Goal: Task Accomplishment & Management: Manage account settings

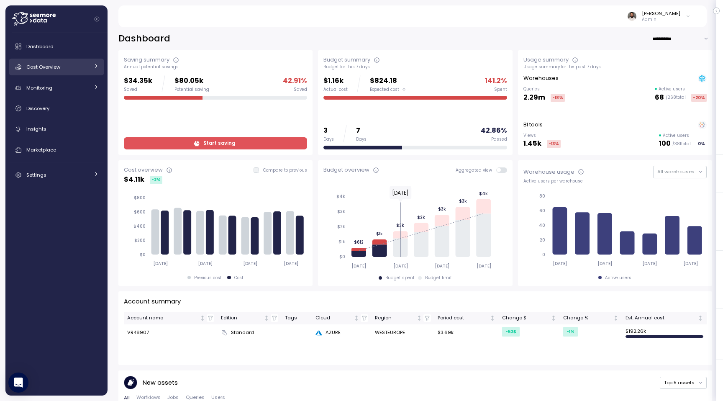
click at [55, 60] on link "Cost Overview" at bounding box center [56, 67] width 95 height 17
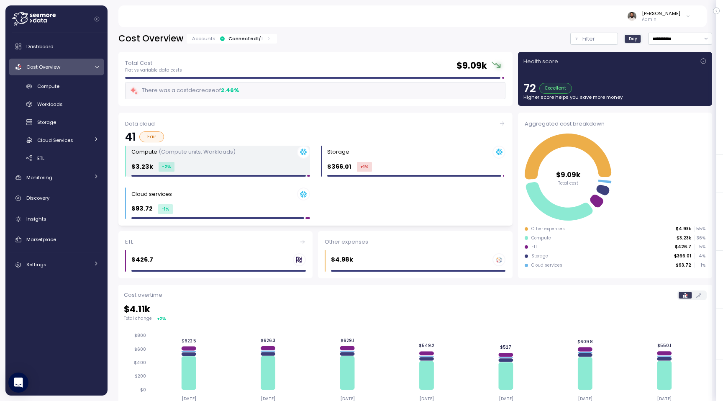
click at [210, 169] on div "$3.23k -2 %" at bounding box center [220, 167] width 179 height 10
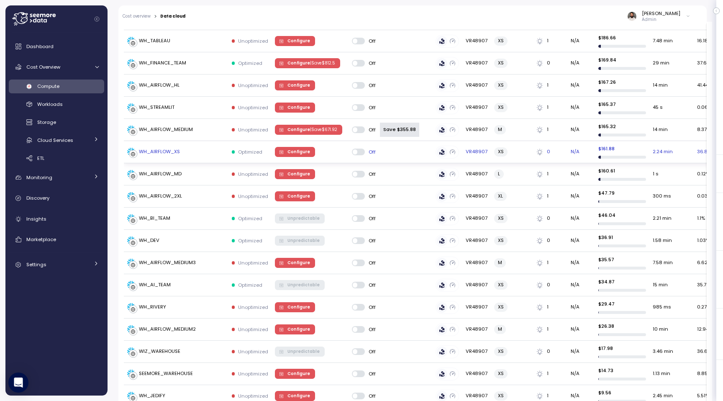
scroll to position [370, 0]
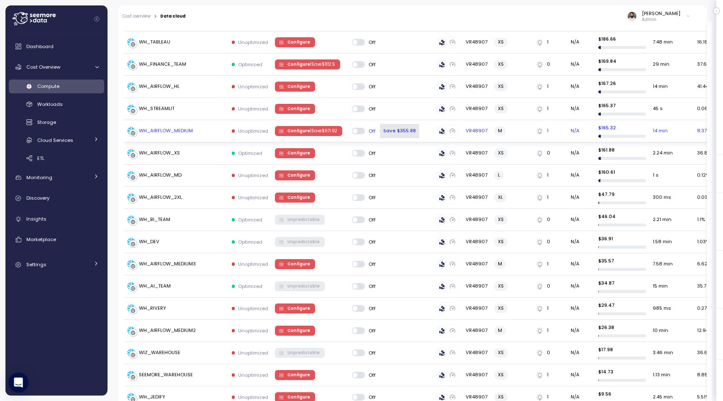
click at [295, 126] on span "Configure | Save $ 671.92" at bounding box center [312, 130] width 50 height 9
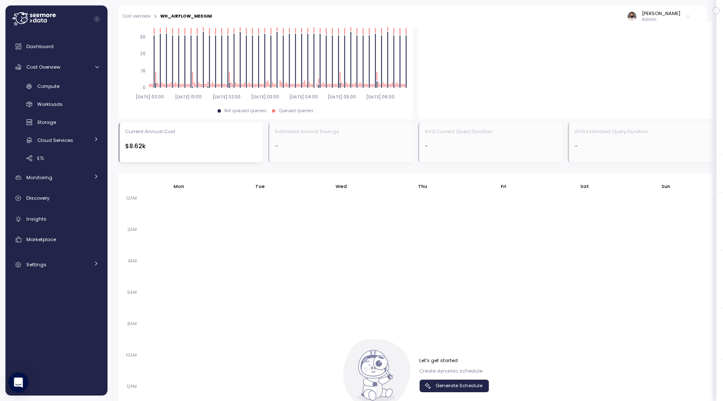
scroll to position [463, 0]
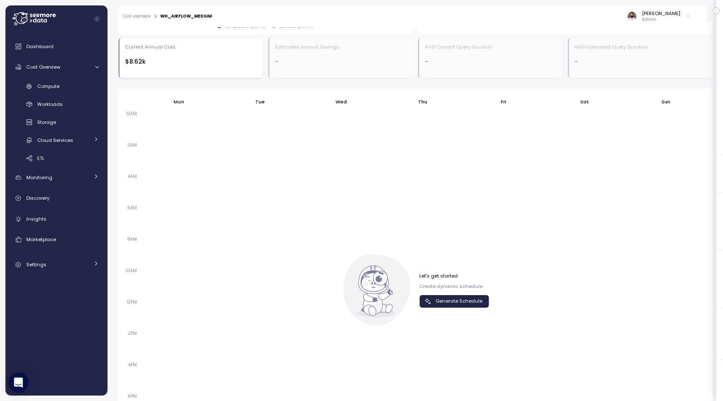
click at [467, 300] on span "Generate Schedule" at bounding box center [458, 300] width 47 height 11
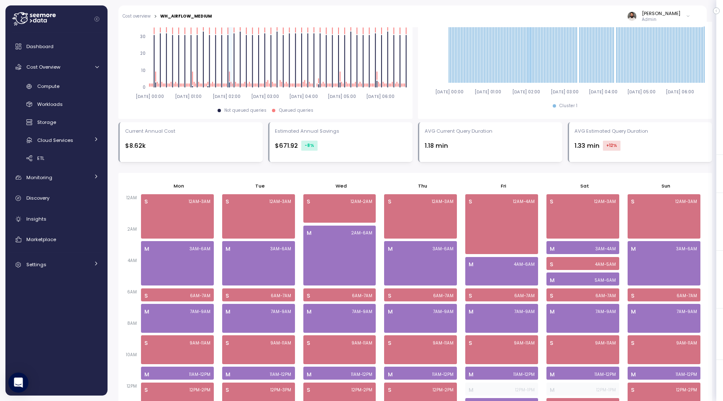
scroll to position [0, 0]
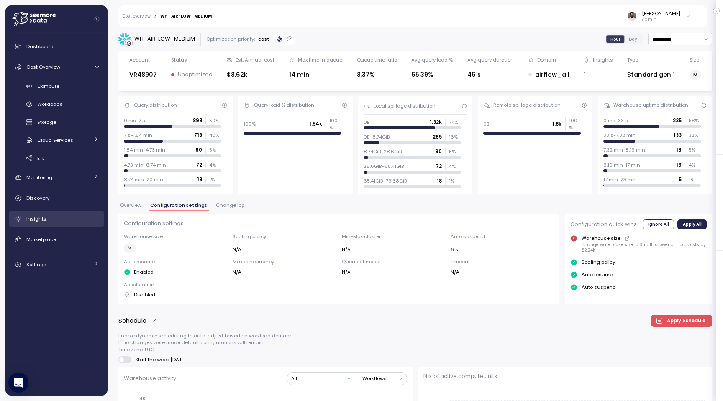
click at [69, 224] on link "Insights" at bounding box center [56, 218] width 95 height 17
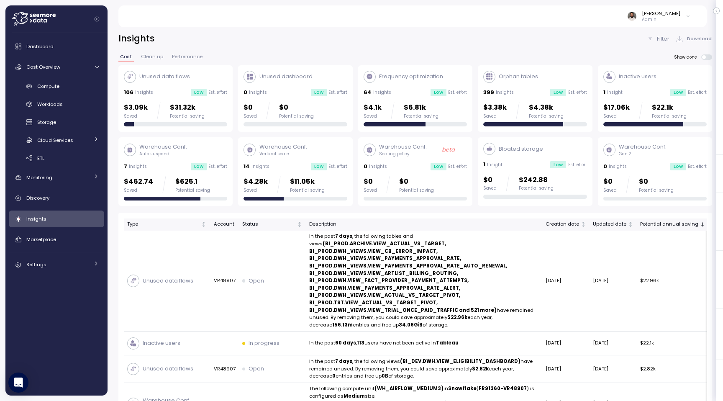
click at [339, 194] on div "$4.28k Saved $11.05k Potential saving" at bounding box center [294, 188] width 103 height 24
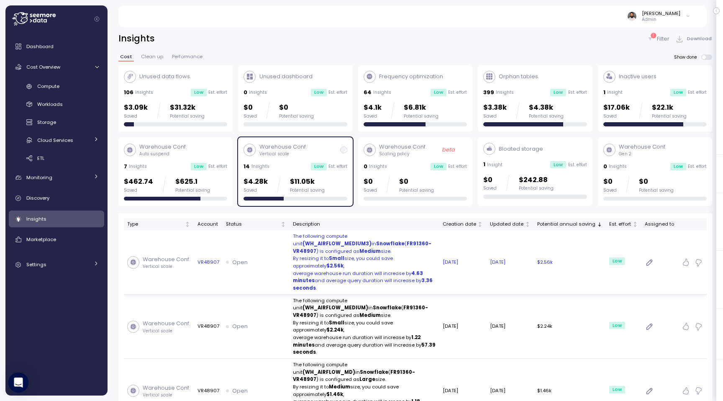
click at [364, 255] on p "By resizing it to Small size, you could save approximately $2.56k ," at bounding box center [364, 262] width 143 height 15
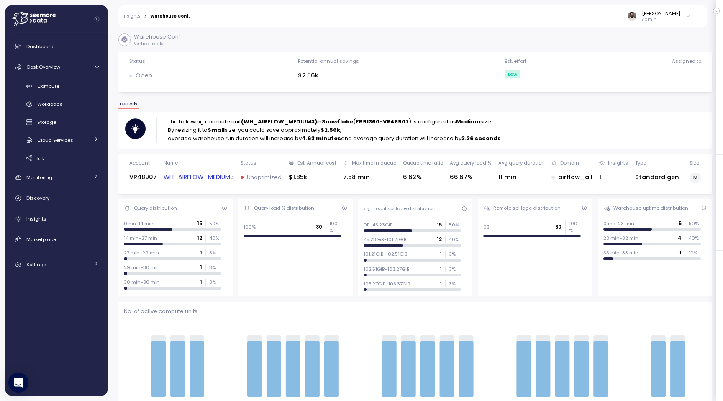
click at [272, 127] on p "By resizing it to Small size, you could save approximately $2.56k ," at bounding box center [335, 130] width 334 height 8
click at [272, 125] on strong "(WH_AIRFLOW_MEDIUM3)" at bounding box center [279, 122] width 76 height 8
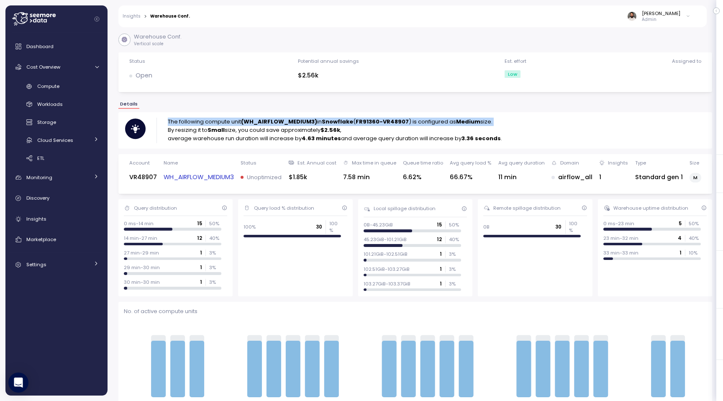
click at [272, 125] on strong "(WH_AIRFLOW_MEDIUM3)" at bounding box center [279, 122] width 76 height 8
click at [277, 123] on strong "(WH_AIRFLOW_MEDIUM3)" at bounding box center [279, 122] width 76 height 8
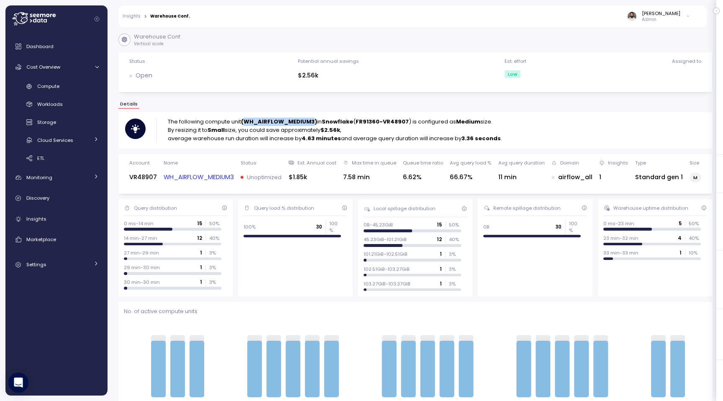
click at [277, 123] on strong "(WH_AIRFLOW_MEDIUM3)" at bounding box center [279, 122] width 76 height 8
click at [231, 169] on div "Name WH_AIRFLOW_MEDIUM3" at bounding box center [199, 173] width 70 height 29
click at [229, 177] on link "WH_AIRFLOW_MEDIUM3" at bounding box center [199, 177] width 70 height 10
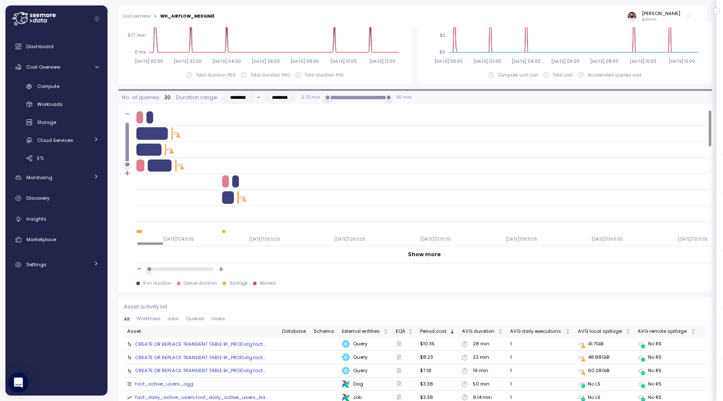
scroll to position [697, 0]
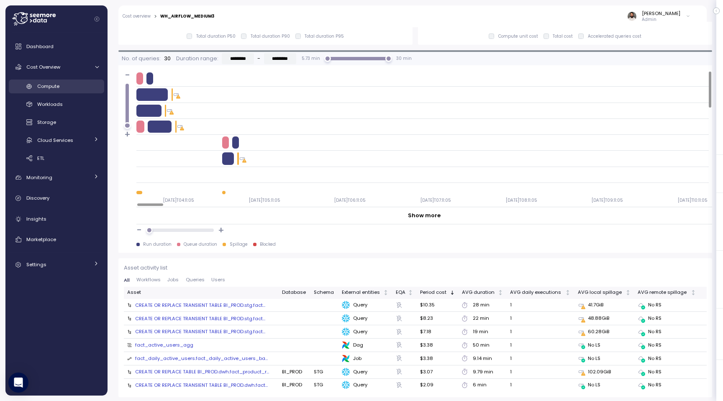
click at [80, 88] on div "Compute" at bounding box center [67, 86] width 61 height 8
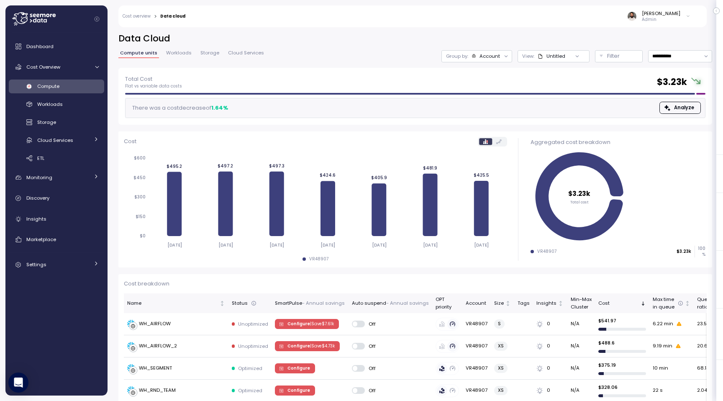
click at [494, 56] on div "Account" at bounding box center [489, 56] width 20 height 7
click at [633, 53] on div "Filter" at bounding box center [622, 56] width 31 height 8
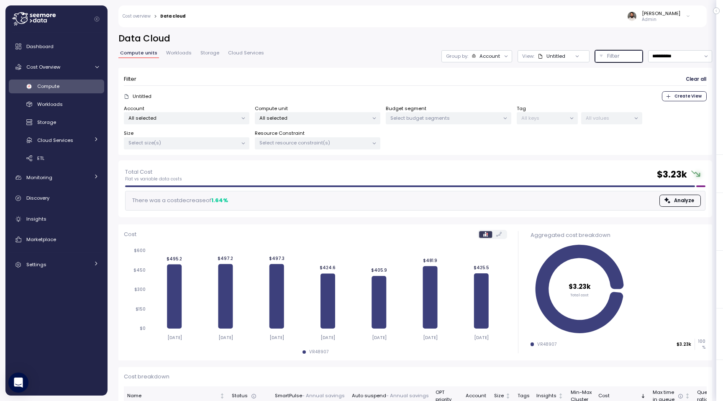
click at [192, 121] on div "All selected" at bounding box center [187, 118] width 126 height 12
click at [308, 119] on p "All selected" at bounding box center [313, 118] width 109 height 7
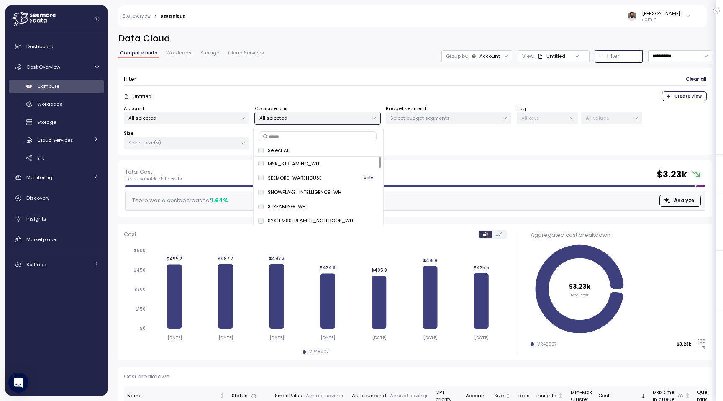
click at [293, 178] on p "SEEMORE_WAREHOUSE" at bounding box center [295, 177] width 54 height 7
click at [368, 161] on span "only" at bounding box center [369, 163] width 10 height 9
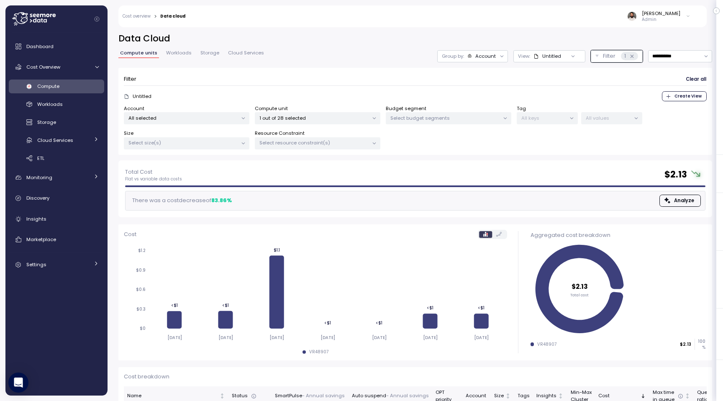
click at [219, 52] on div "Compute units Workloads Storage Cloud Services" at bounding box center [191, 56] width 147 height 11
click at [229, 51] on span "Cloud Services" at bounding box center [246, 53] width 36 height 5
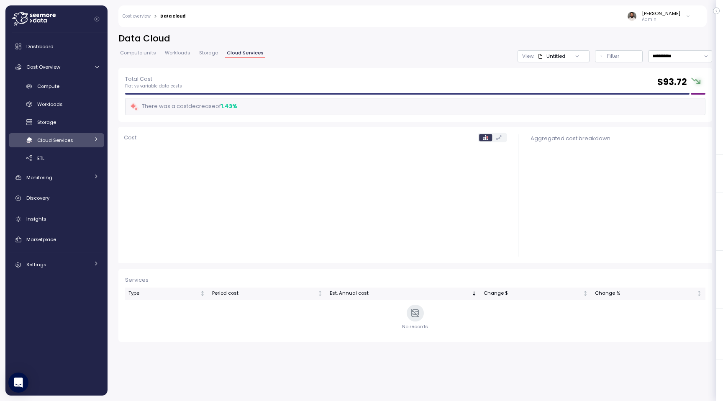
click at [152, 54] on span "Compute units" at bounding box center [138, 53] width 36 height 5
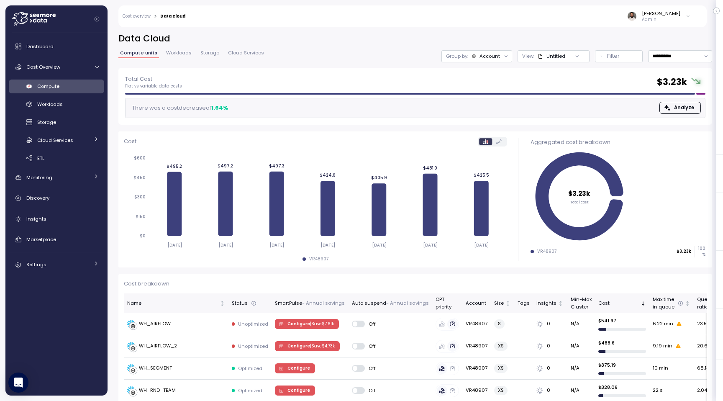
click at [547, 58] on div "Untitled" at bounding box center [555, 56] width 19 height 7
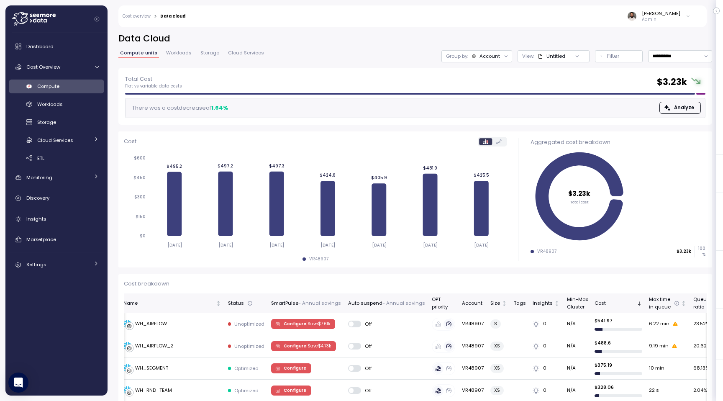
click at [179, 55] on span "Workloads" at bounding box center [179, 53] width 26 height 5
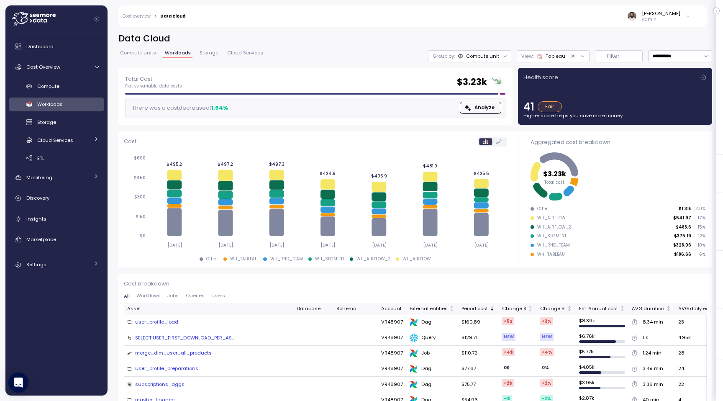
click at [233, 54] on span "Cloud Services" at bounding box center [245, 53] width 36 height 5
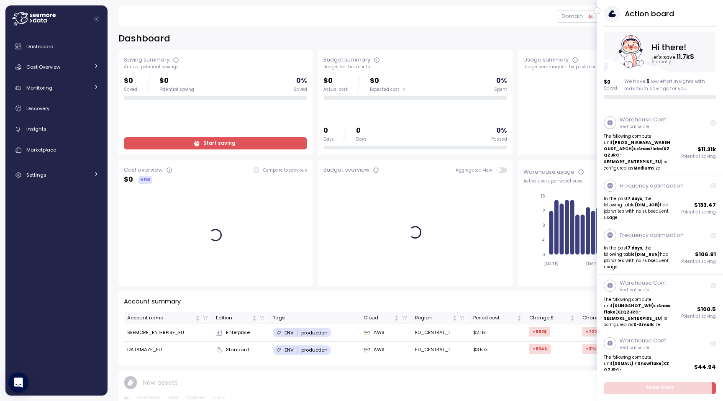
click at [578, 11] on button "button" at bounding box center [597, 11] width 7 height 7
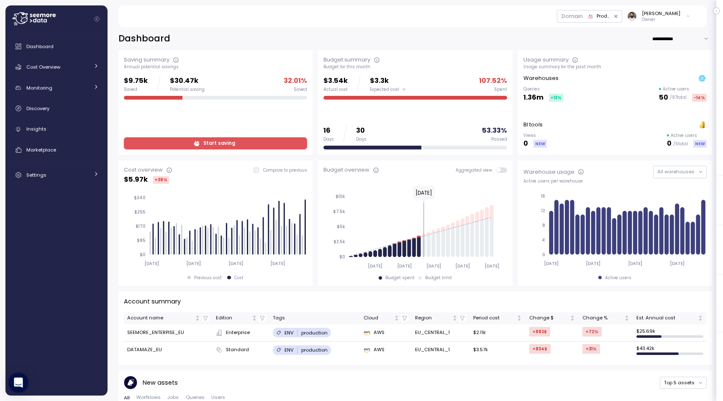
click at [578, 38] on input "**********" at bounding box center [682, 39] width 60 height 12
click at [578, 56] on div "Last 7 days" at bounding box center [679, 55] width 27 height 7
type input "**********"
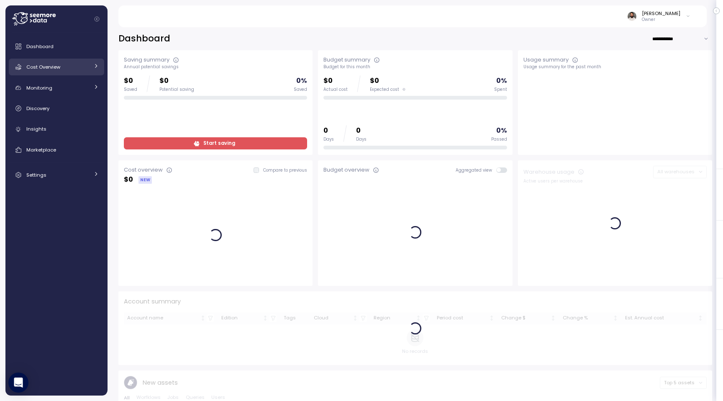
click at [93, 61] on link "Cost Overview" at bounding box center [56, 67] width 95 height 17
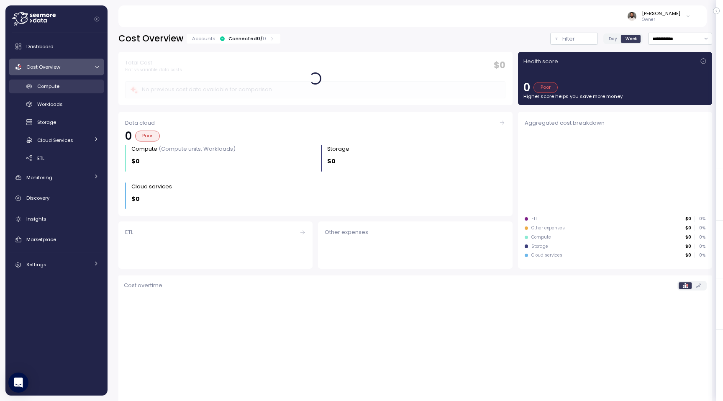
click at [87, 83] on div "Compute" at bounding box center [67, 86] width 61 height 8
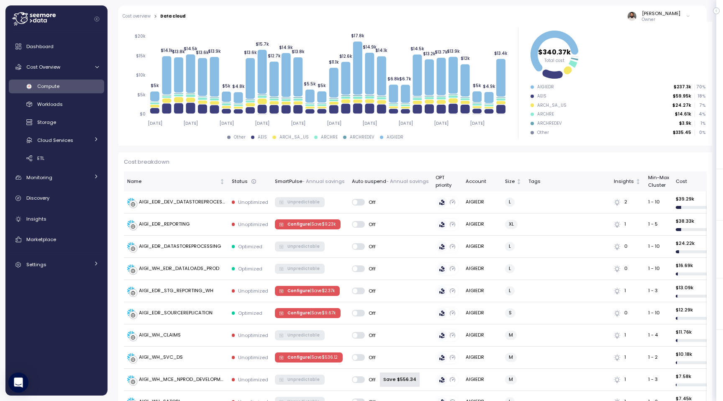
scroll to position [126, 0]
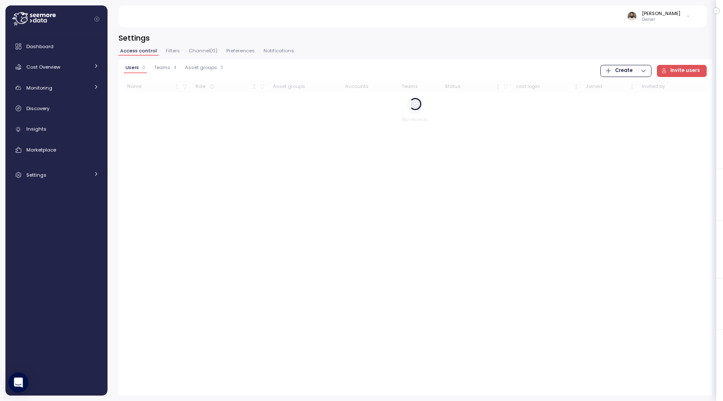
click at [169, 50] on span "Filters" at bounding box center [173, 51] width 14 height 5
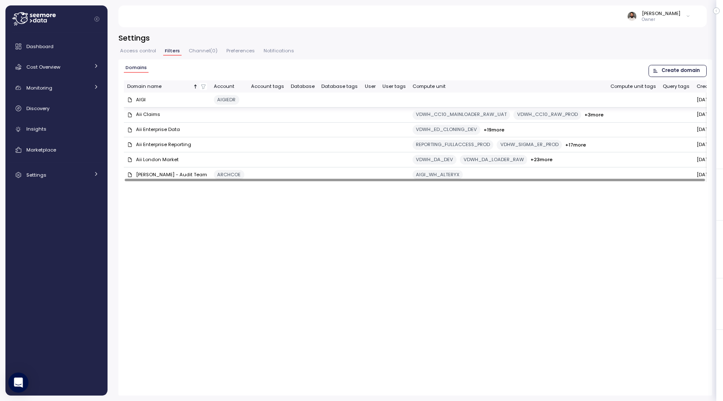
click at [634, 103] on td at bounding box center [633, 99] width 52 height 15
click at [132, 101] on div "AIGI" at bounding box center [167, 100] width 80 height 8
click at [131, 101] on icon at bounding box center [130, 99] width 4 height 5
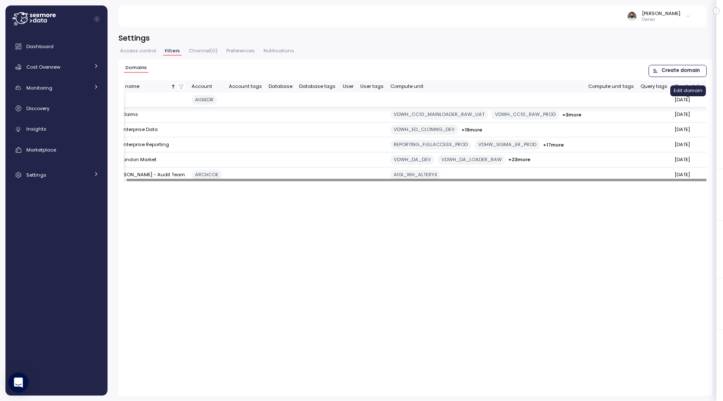
click at [708, 102] on icon "button" at bounding box center [711, 100] width 7 height 10
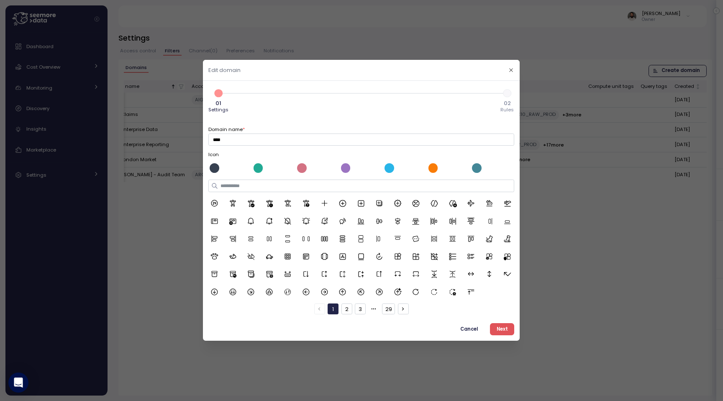
click at [260, 169] on div at bounding box center [259, 169] width 10 height 10
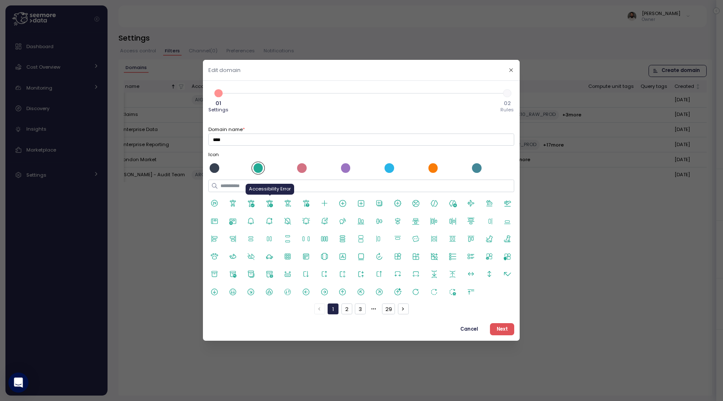
click at [272, 206] on icon at bounding box center [269, 203] width 6 height 7
click at [504, 330] on span "Next" at bounding box center [502, 328] width 11 height 11
click at [498, 328] on div at bounding box center [361, 200] width 723 height 401
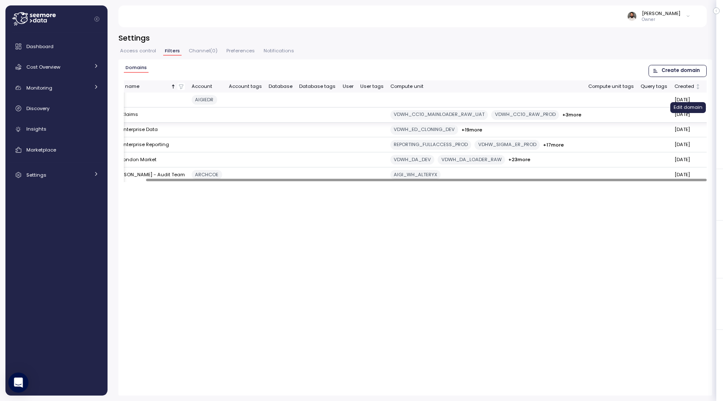
click at [708, 117] on icon "button" at bounding box center [711, 115] width 7 height 10
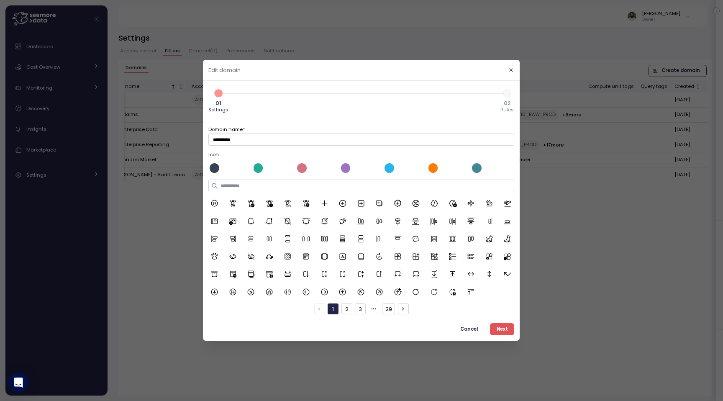
click at [501, 328] on span "Next" at bounding box center [502, 328] width 11 height 11
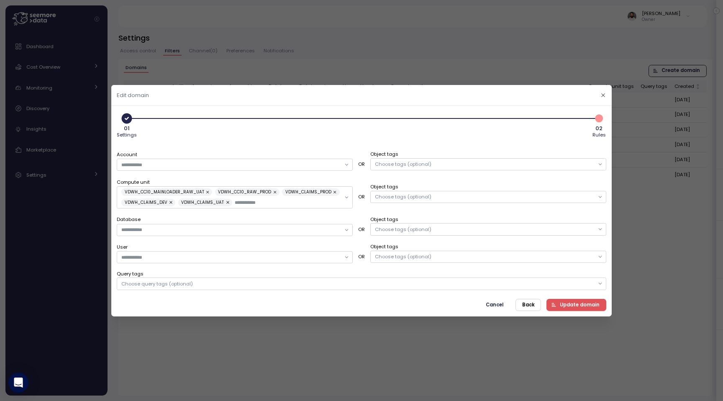
click at [565, 302] on span "Update domain" at bounding box center [580, 304] width 40 height 11
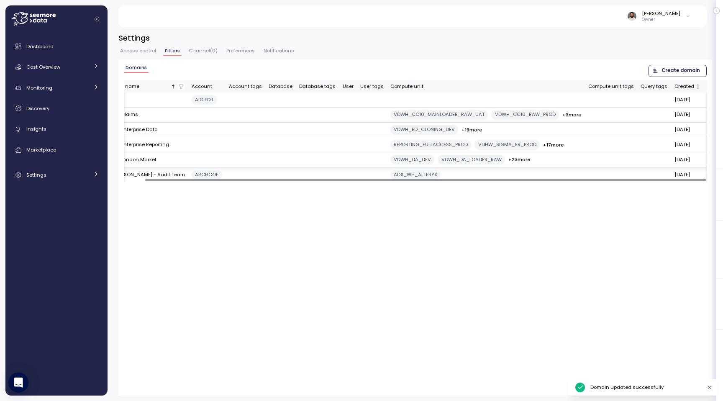
scroll to position [0, 0]
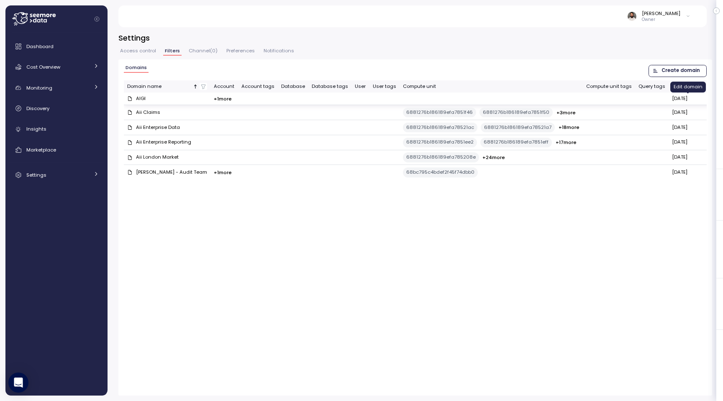
click at [706, 100] on icon "button" at bounding box center [709, 99] width 7 height 10
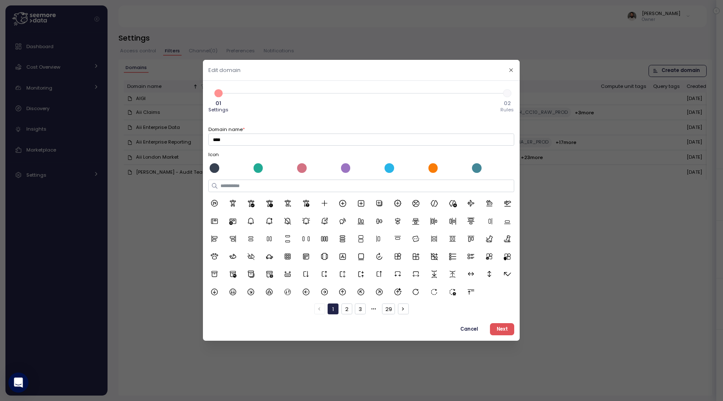
click at [256, 169] on div at bounding box center [259, 169] width 10 height 10
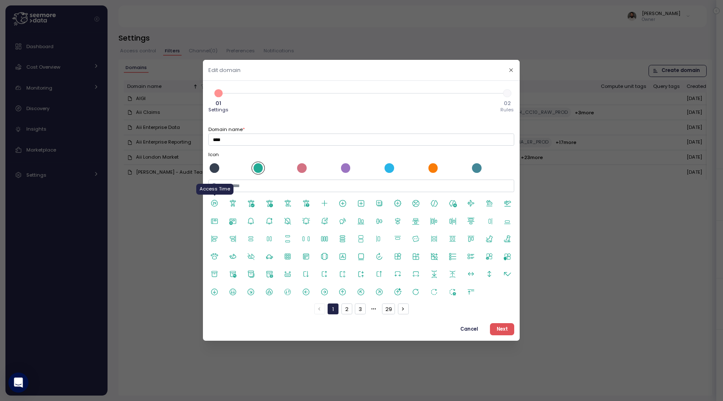
click at [217, 204] on icon at bounding box center [214, 204] width 8 height 8
click at [496, 333] on button "Next" at bounding box center [502, 329] width 24 height 12
click at [501, 332] on div at bounding box center [361, 200] width 723 height 401
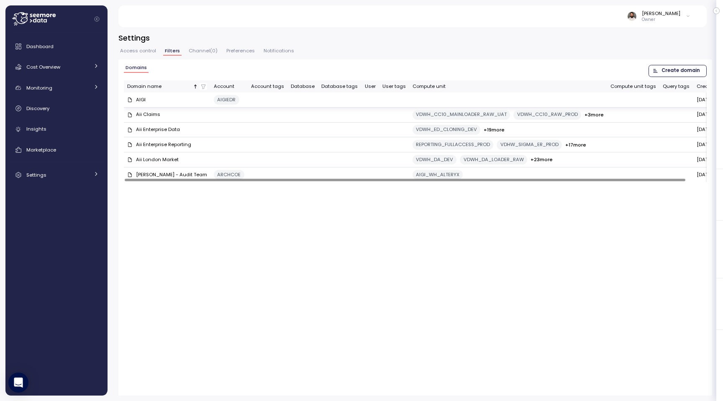
scroll to position [0, 22]
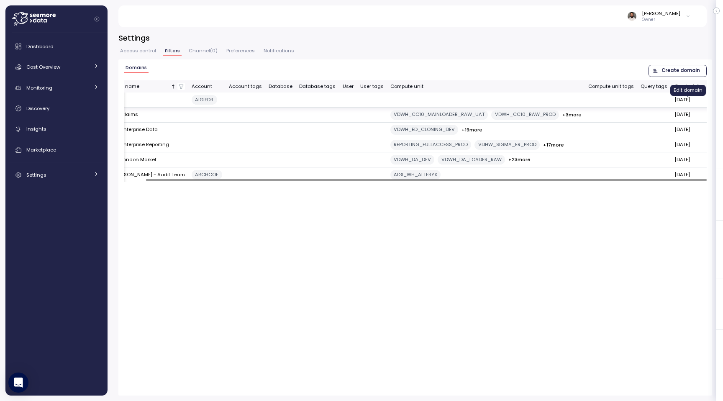
click at [708, 103] on icon "button" at bounding box center [711, 100] width 7 height 10
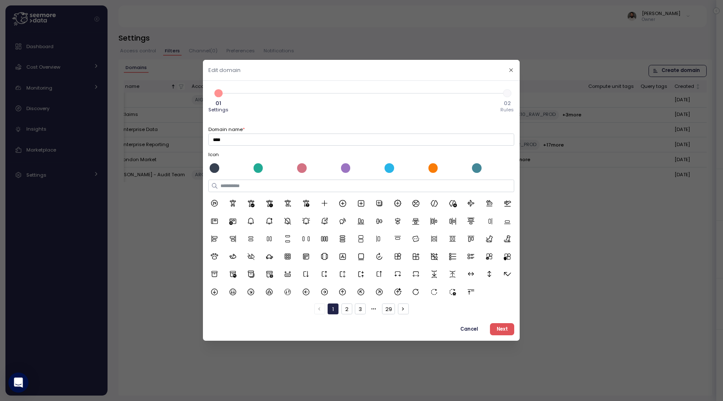
click at [259, 168] on div at bounding box center [259, 169] width 10 height 10
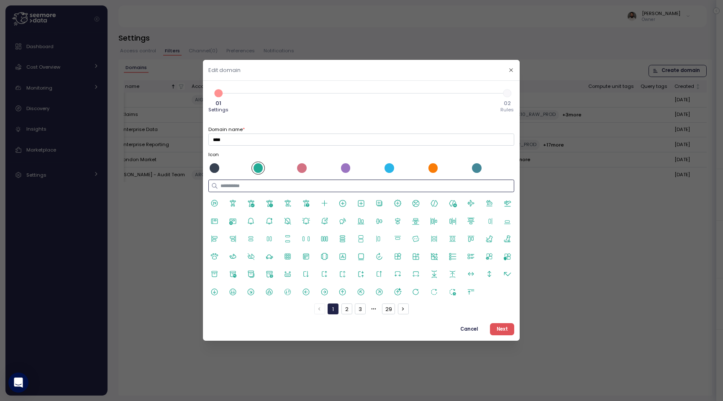
click at [239, 184] on input at bounding box center [361, 186] width 306 height 12
click at [234, 202] on icon at bounding box center [233, 203] width 6 height 7
click at [500, 327] on span "Next" at bounding box center [502, 328] width 11 height 11
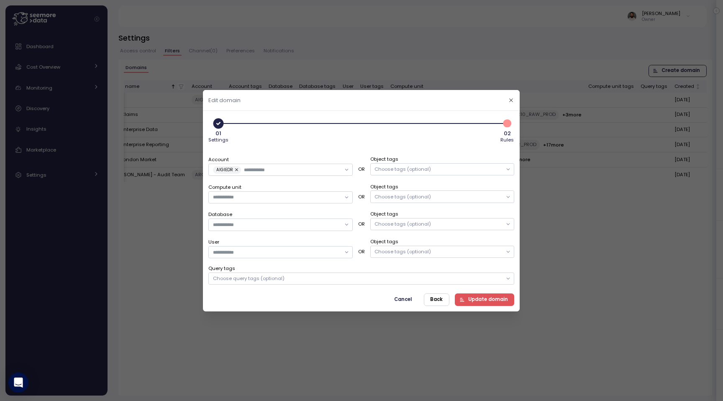
click at [499, 303] on span "Update domain" at bounding box center [488, 299] width 40 height 11
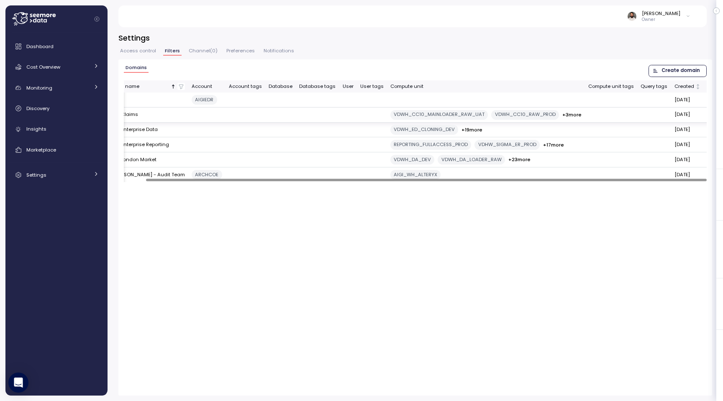
click at [708, 120] on icon "button" at bounding box center [711, 115] width 7 height 10
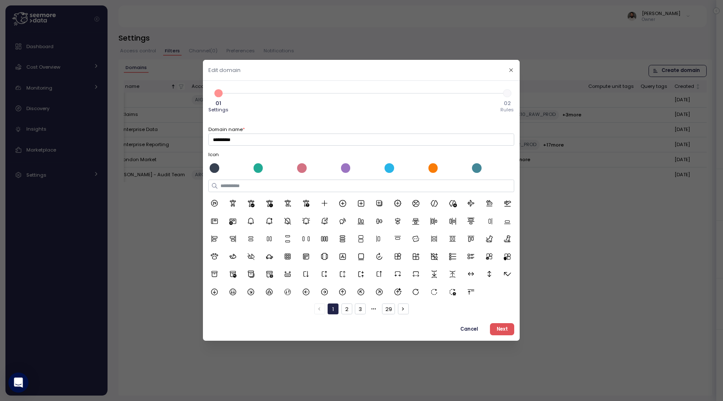
click at [302, 166] on div at bounding box center [302, 169] width 10 height 10
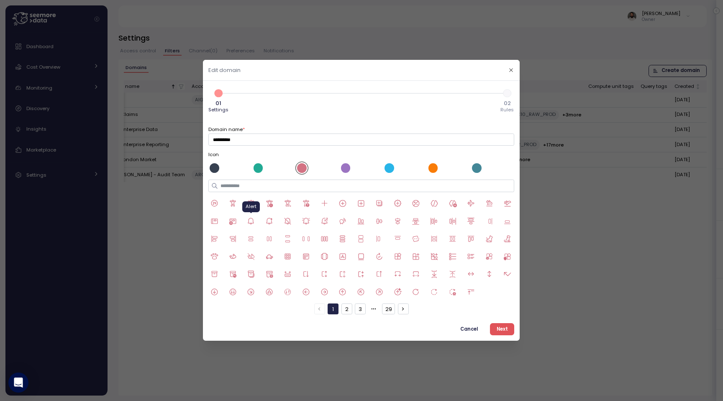
click at [249, 222] on icon at bounding box center [251, 221] width 8 height 8
click at [433, 218] on icon at bounding box center [434, 221] width 8 height 8
click at [498, 332] on span "Next" at bounding box center [502, 328] width 11 height 11
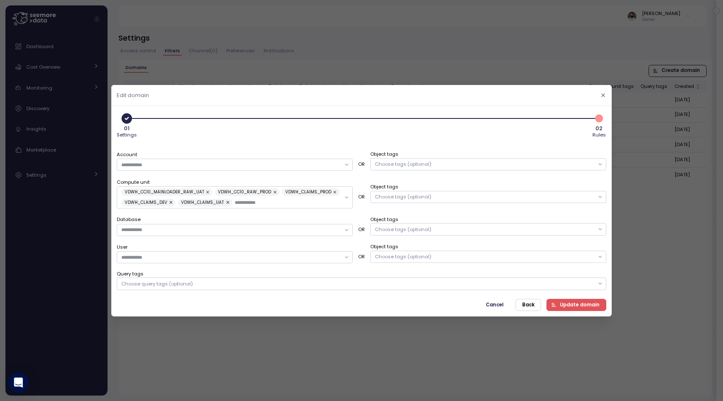
click at [570, 303] on span "Update domain" at bounding box center [580, 304] width 40 height 11
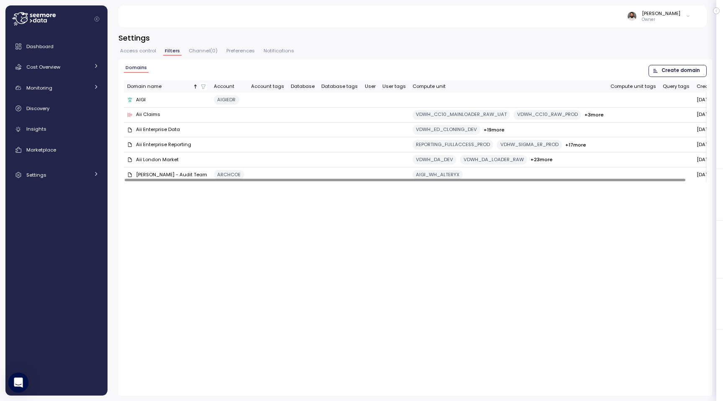
click at [655, 18] on p "Owner" at bounding box center [661, 20] width 38 height 6
click at [198, 53] on span "Channel ( 0 )" at bounding box center [203, 51] width 29 height 5
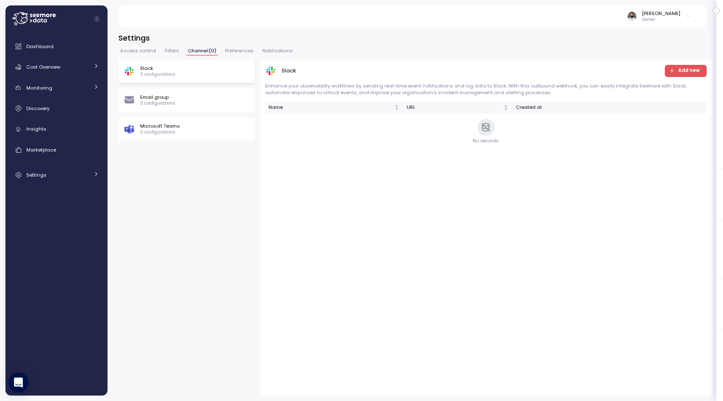
click at [165, 53] on span "Filters" at bounding box center [172, 51] width 14 height 5
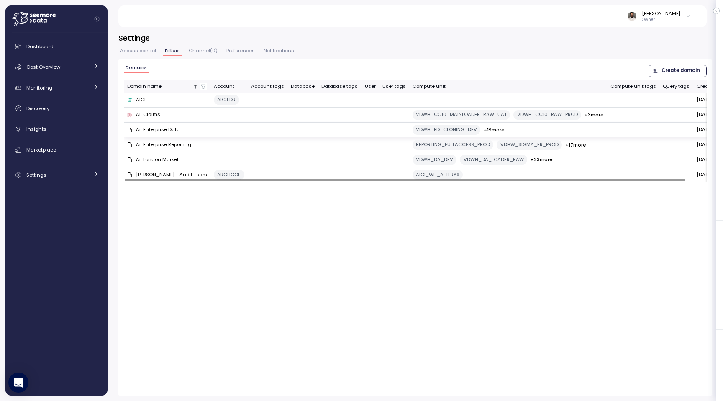
scroll to position [0, 22]
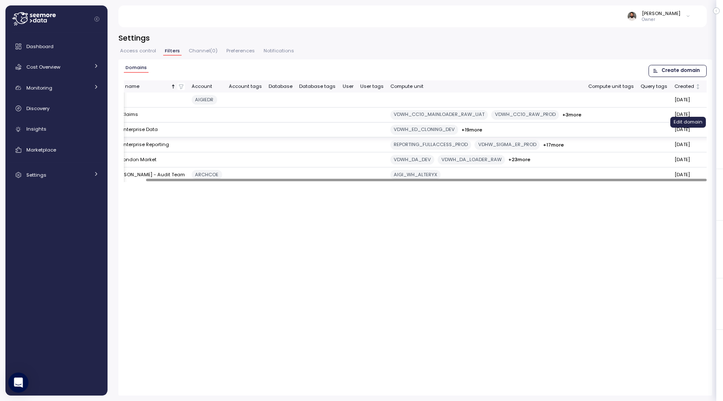
click at [708, 135] on icon "button" at bounding box center [711, 130] width 7 height 10
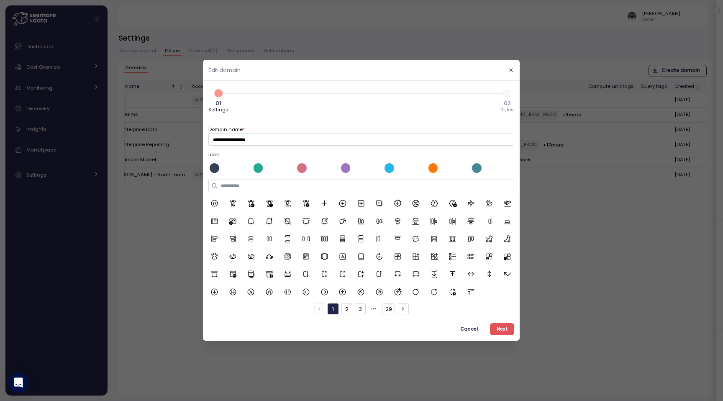
click at [390, 169] on div at bounding box center [389, 169] width 10 height 10
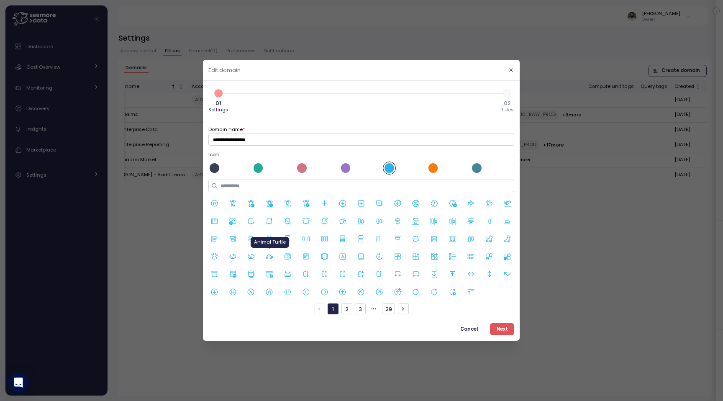
click at [271, 257] on icon at bounding box center [270, 256] width 8 height 8
click at [500, 331] on span "Next" at bounding box center [502, 328] width 11 height 11
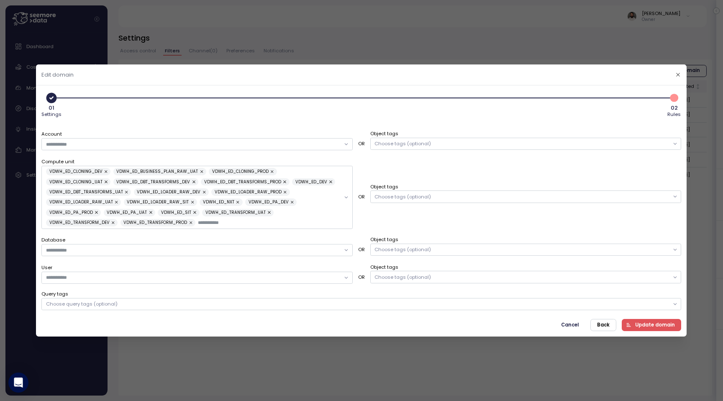
click at [641, 323] on span "Update domain" at bounding box center [655, 324] width 40 height 11
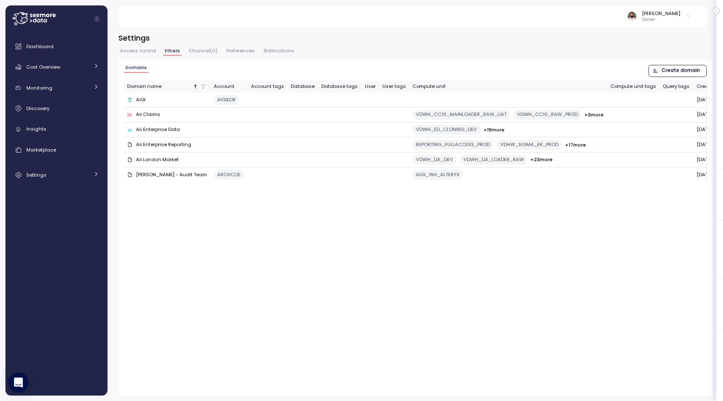
click at [667, 17] on p "Owner" at bounding box center [661, 20] width 38 height 6
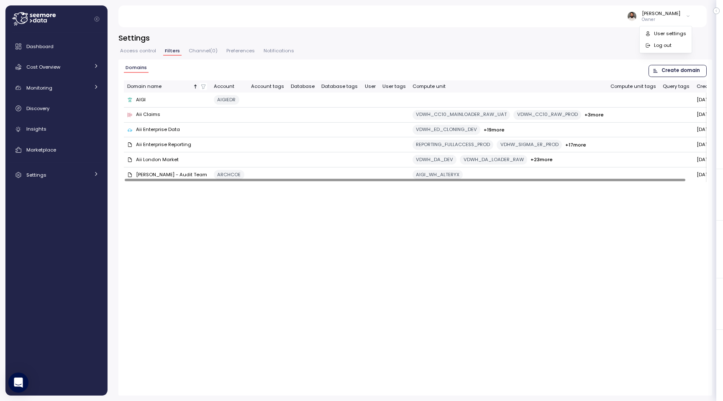
click at [357, 36] on h3 "Settings" at bounding box center [415, 38] width 594 height 10
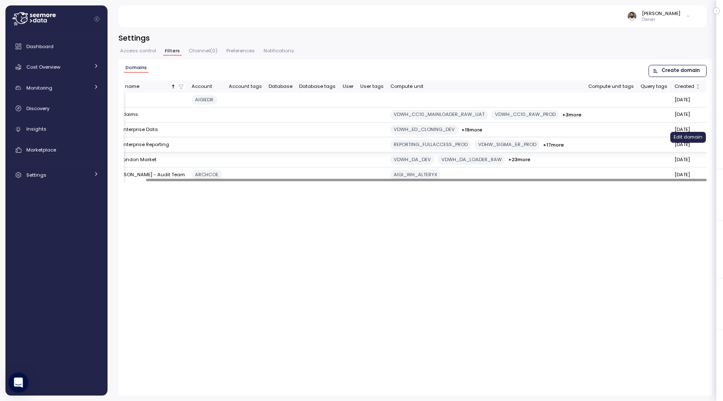
click at [708, 149] on button "button" at bounding box center [712, 145] width 8 height 8
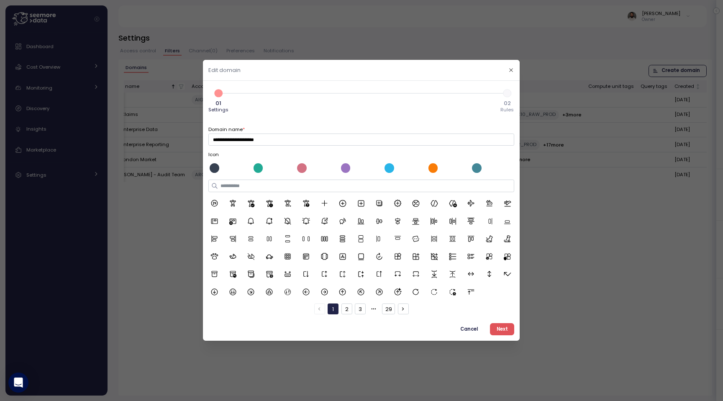
click at [481, 165] on div at bounding box center [477, 168] width 12 height 12
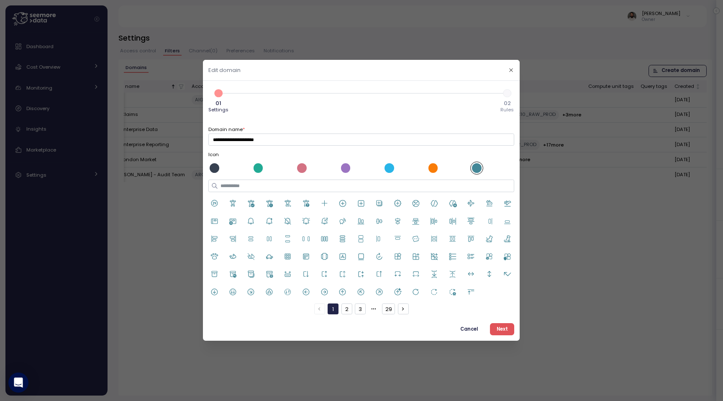
click at [400, 201] on icon at bounding box center [398, 204] width 8 height 8
click at [498, 329] on span "Next" at bounding box center [502, 328] width 11 height 11
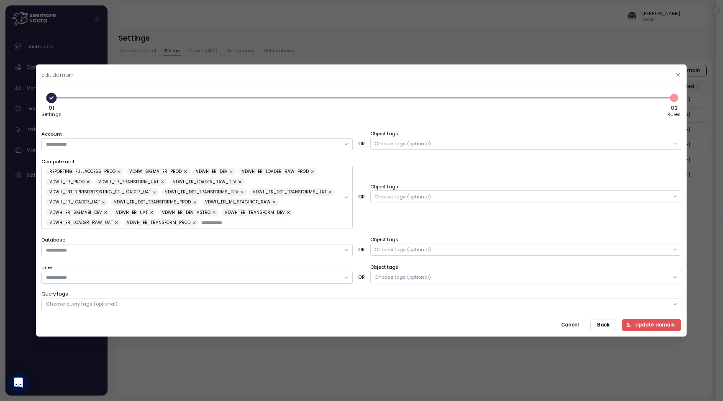
click at [639, 326] on span "Update domain" at bounding box center [655, 324] width 40 height 11
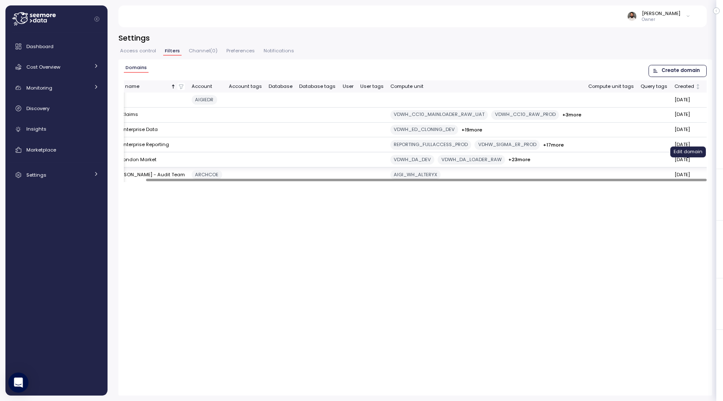
click at [708, 165] on icon "button" at bounding box center [711, 160] width 7 height 10
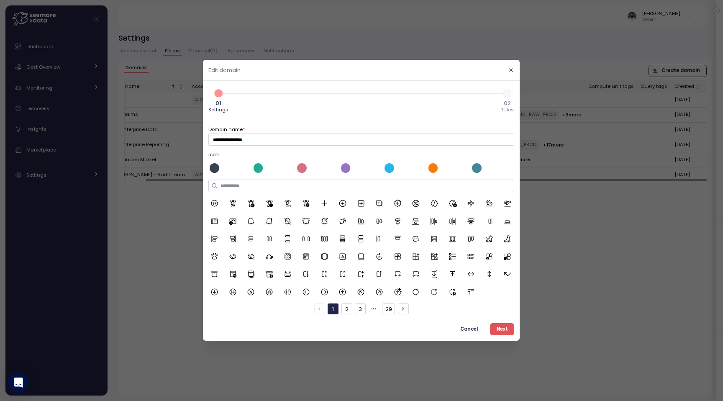
click at [437, 168] on div at bounding box center [433, 169] width 10 height 10
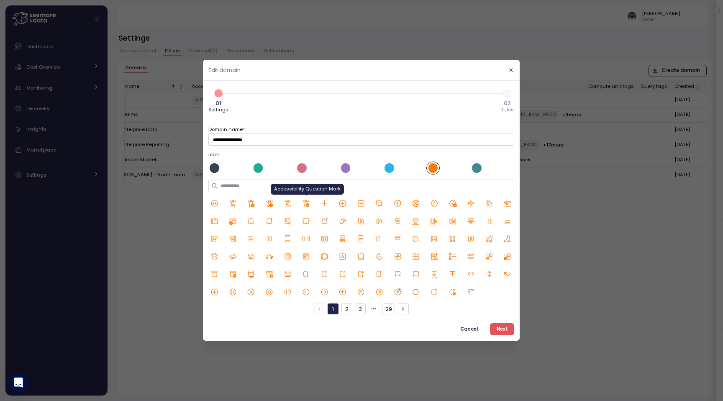
click at [307, 204] on icon at bounding box center [306, 203] width 6 height 7
click at [272, 292] on icon at bounding box center [270, 292] width 8 height 8
click at [504, 330] on span "Next" at bounding box center [502, 328] width 11 height 11
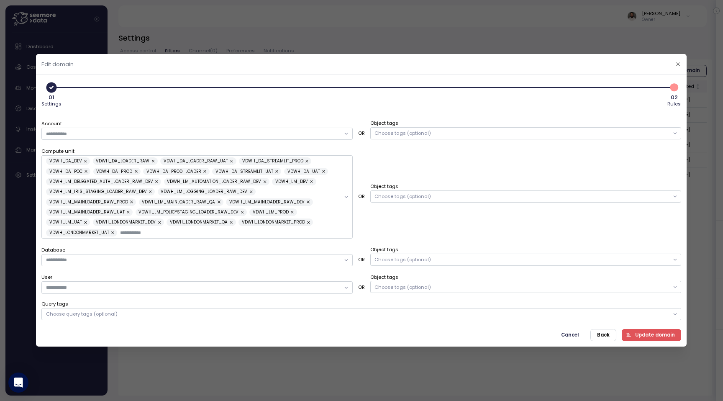
click at [645, 332] on span "Update domain" at bounding box center [655, 334] width 40 height 11
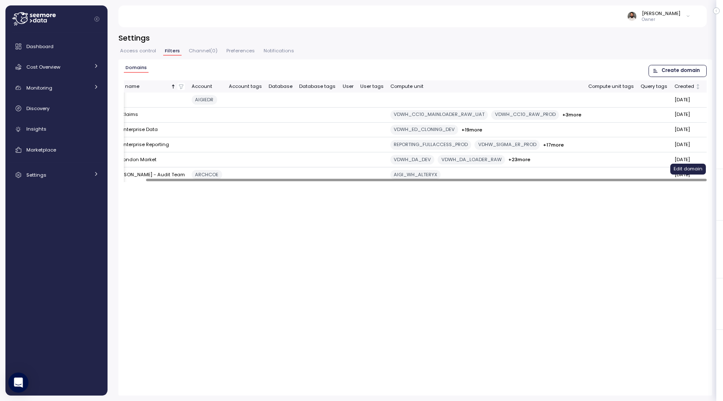
click at [708, 179] on icon "button" at bounding box center [711, 174] width 7 height 10
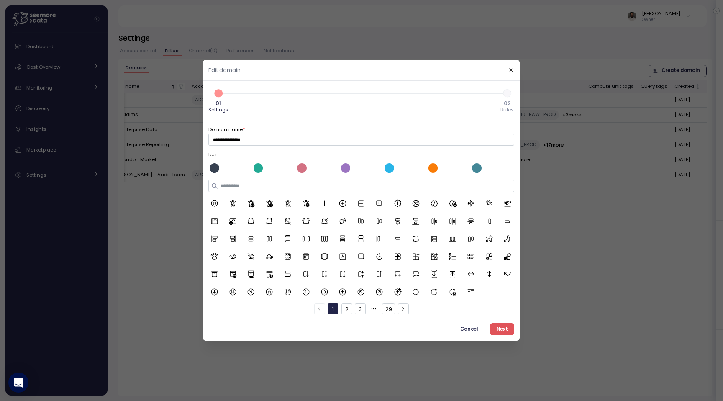
click at [335, 194] on div "1 2 3 29" at bounding box center [361, 238] width 306 height 152
click at [334, 189] on input at bounding box center [361, 186] width 306 height 12
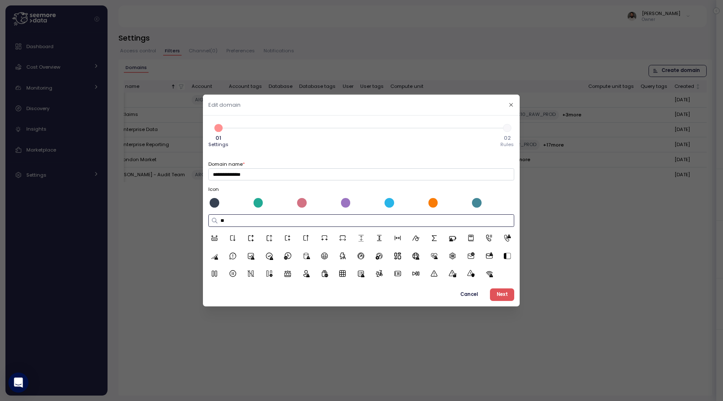
type input "**"
click at [218, 274] on icon at bounding box center [214, 273] width 8 height 8
click at [388, 204] on div at bounding box center [389, 203] width 10 height 10
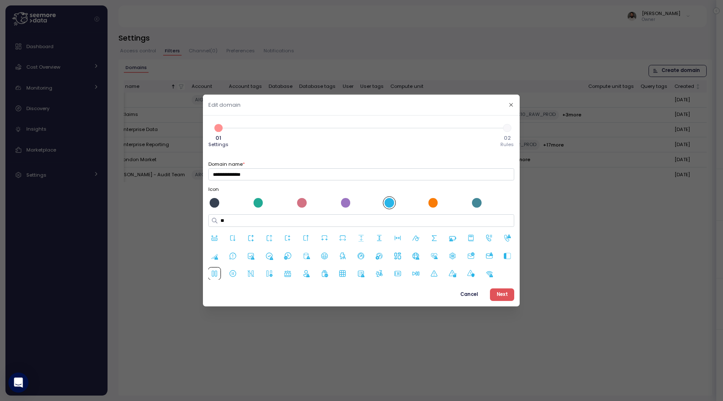
click at [345, 204] on div at bounding box center [346, 203] width 10 height 10
click at [505, 297] on span "Next" at bounding box center [502, 294] width 11 height 11
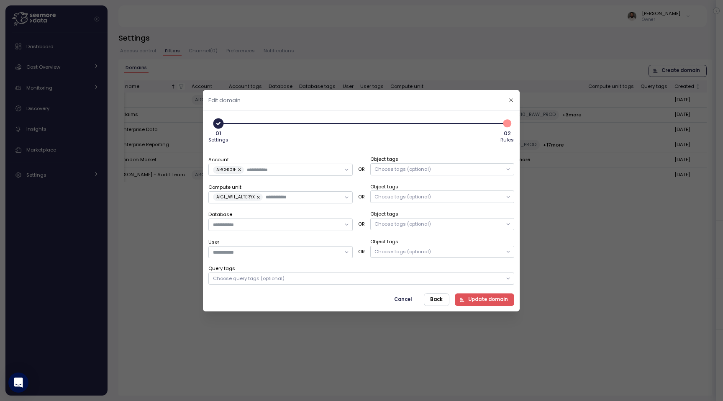
click at [504, 296] on span "Update domain" at bounding box center [488, 299] width 40 height 11
